Goal: Information Seeking & Learning: Learn about a topic

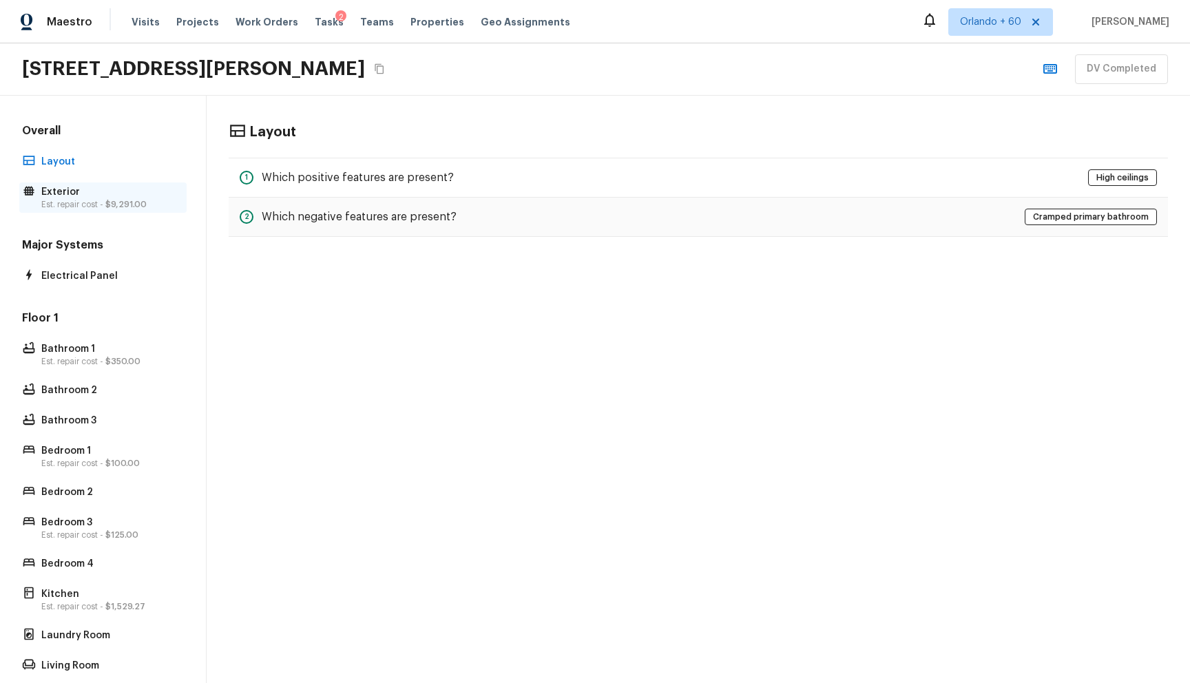
click at [78, 204] on p "Est. repair cost - $9,291.00" at bounding box center [109, 204] width 137 height 11
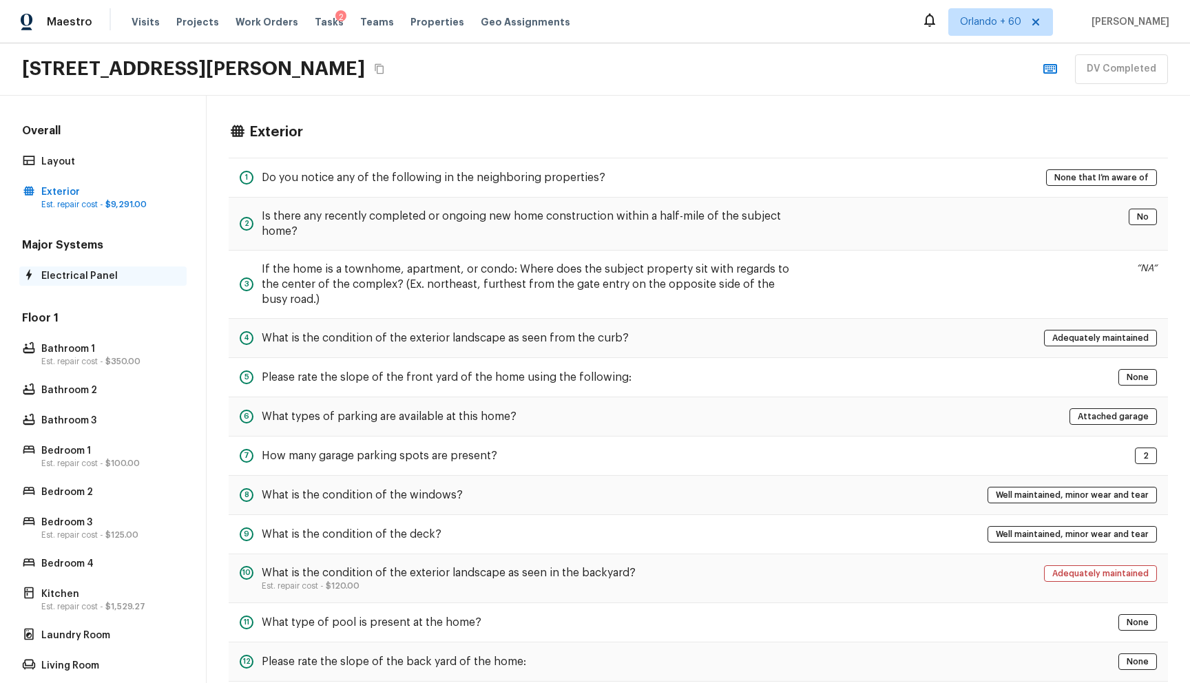
drag, startPoint x: 121, startPoint y: 278, endPoint x: 121, endPoint y: 289, distance: 11.0
click at [121, 278] on p "Electrical Panel" at bounding box center [109, 276] width 137 height 14
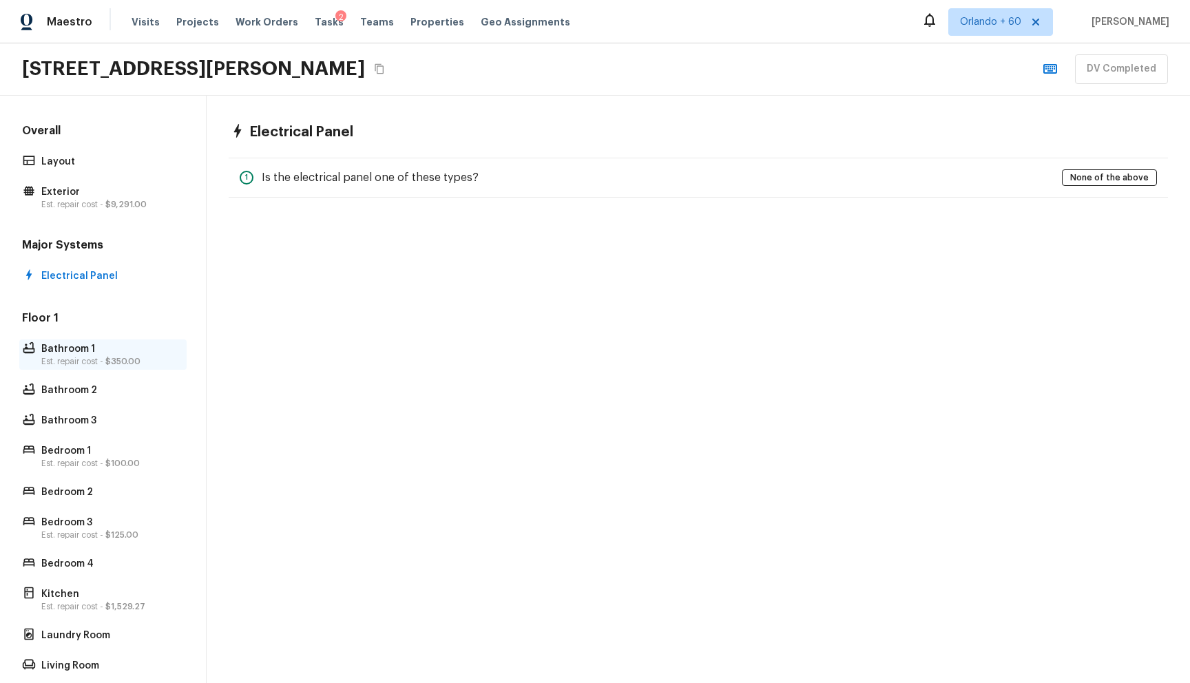
click at [126, 351] on p "Bathroom 1" at bounding box center [109, 349] width 137 height 14
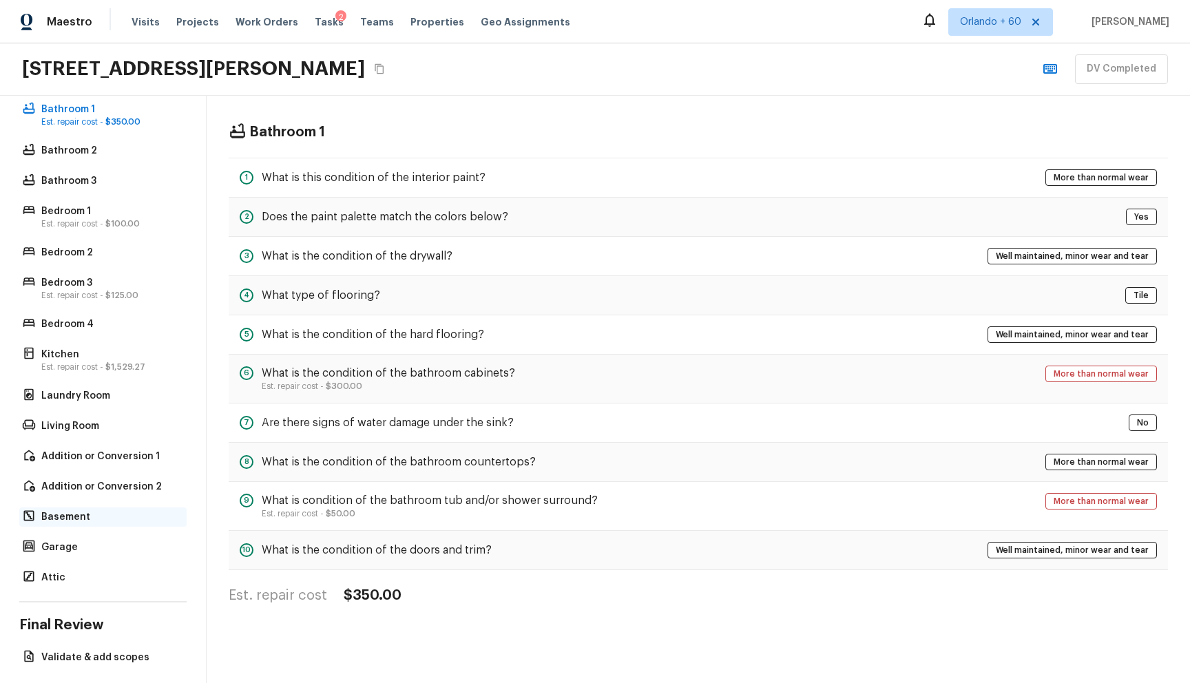
scroll to position [295, 0]
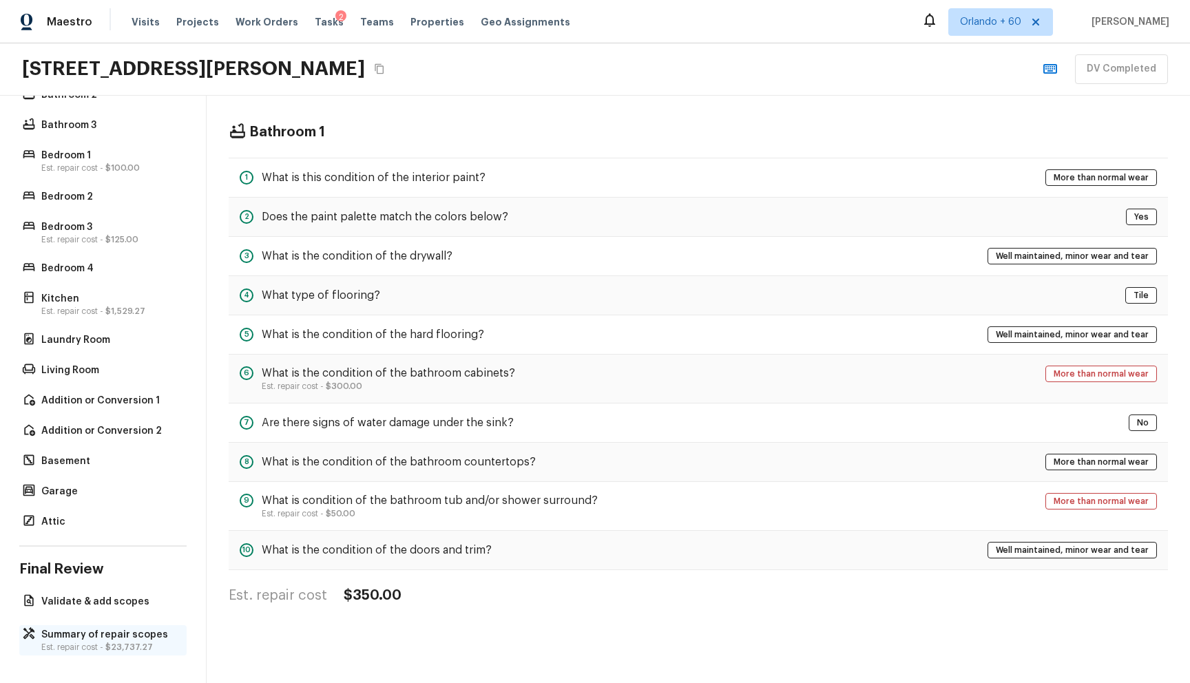
click at [96, 653] on div "Summary of repair scopes Est. repair cost - $23,737.27" at bounding box center [102, 640] width 167 height 30
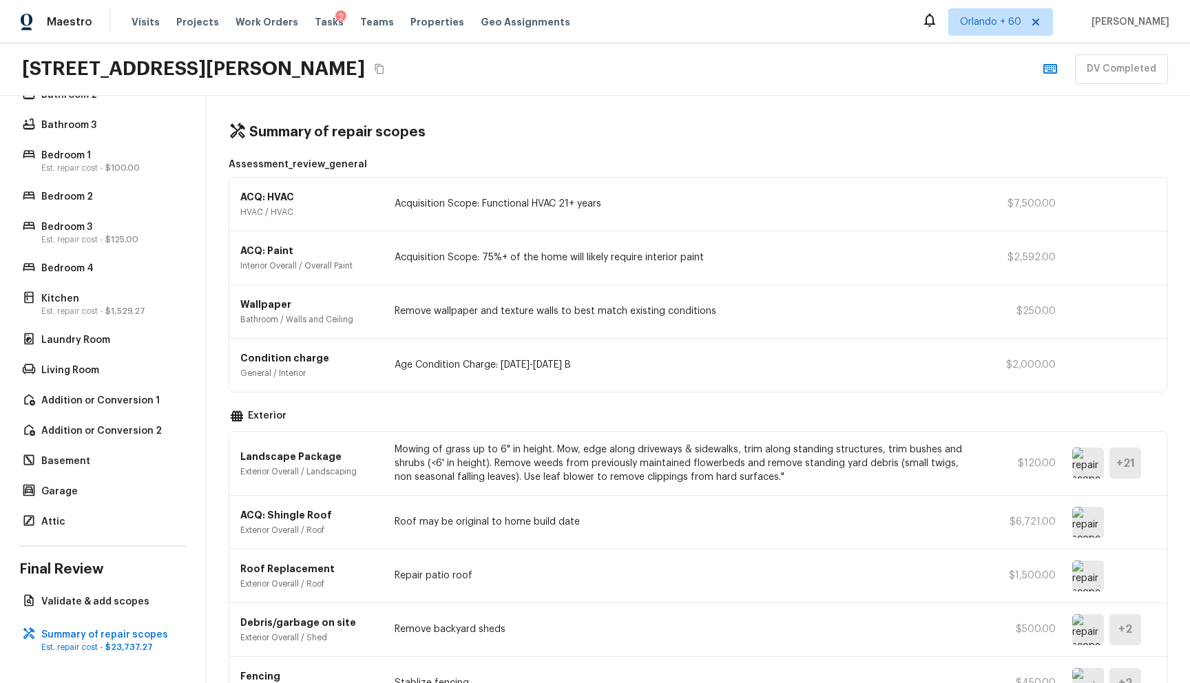
scroll to position [0, 0]
